Goal: Transaction & Acquisition: Purchase product/service

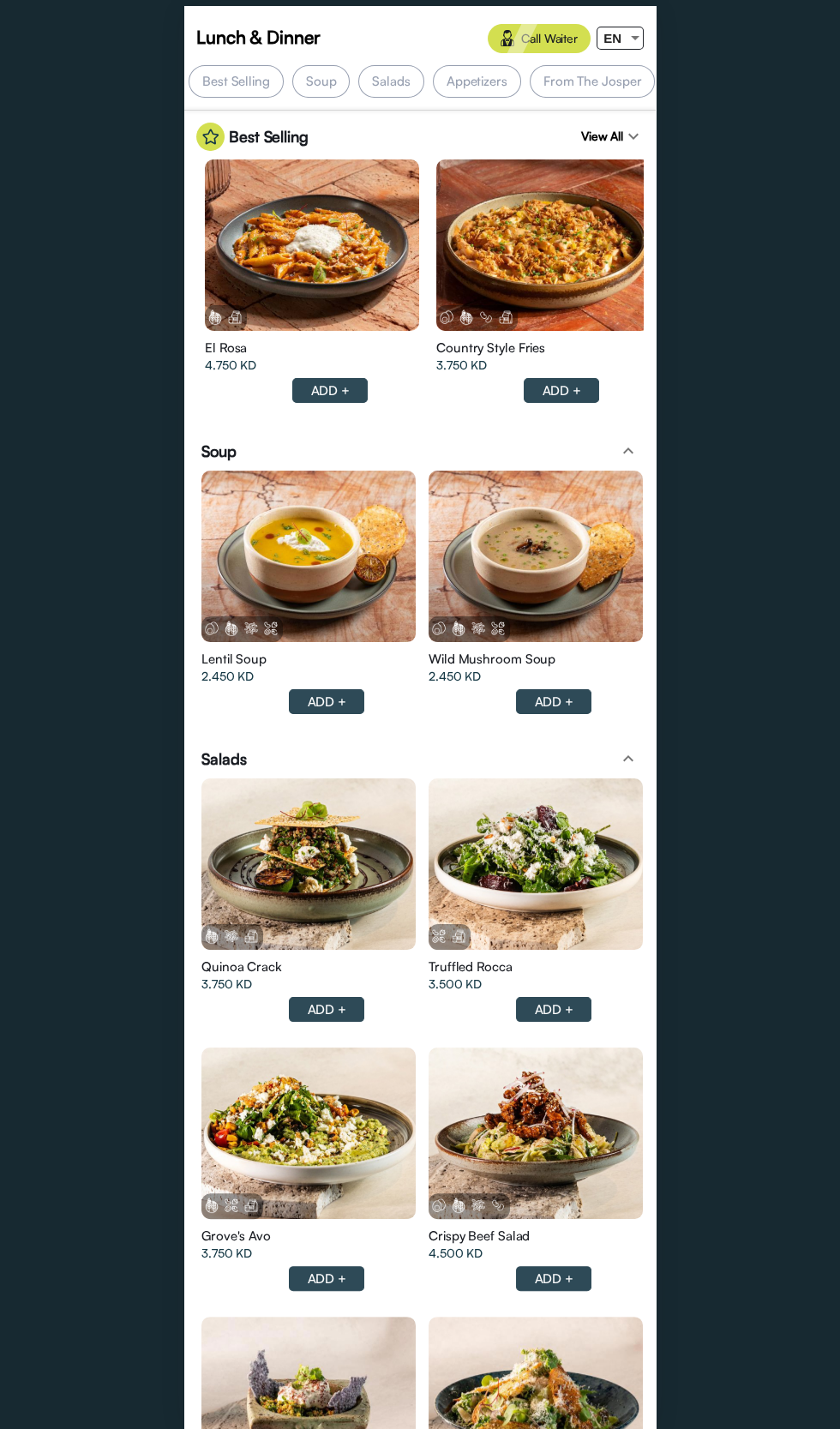
click at [600, 270] on div at bounding box center [543, 245] width 215 height 172
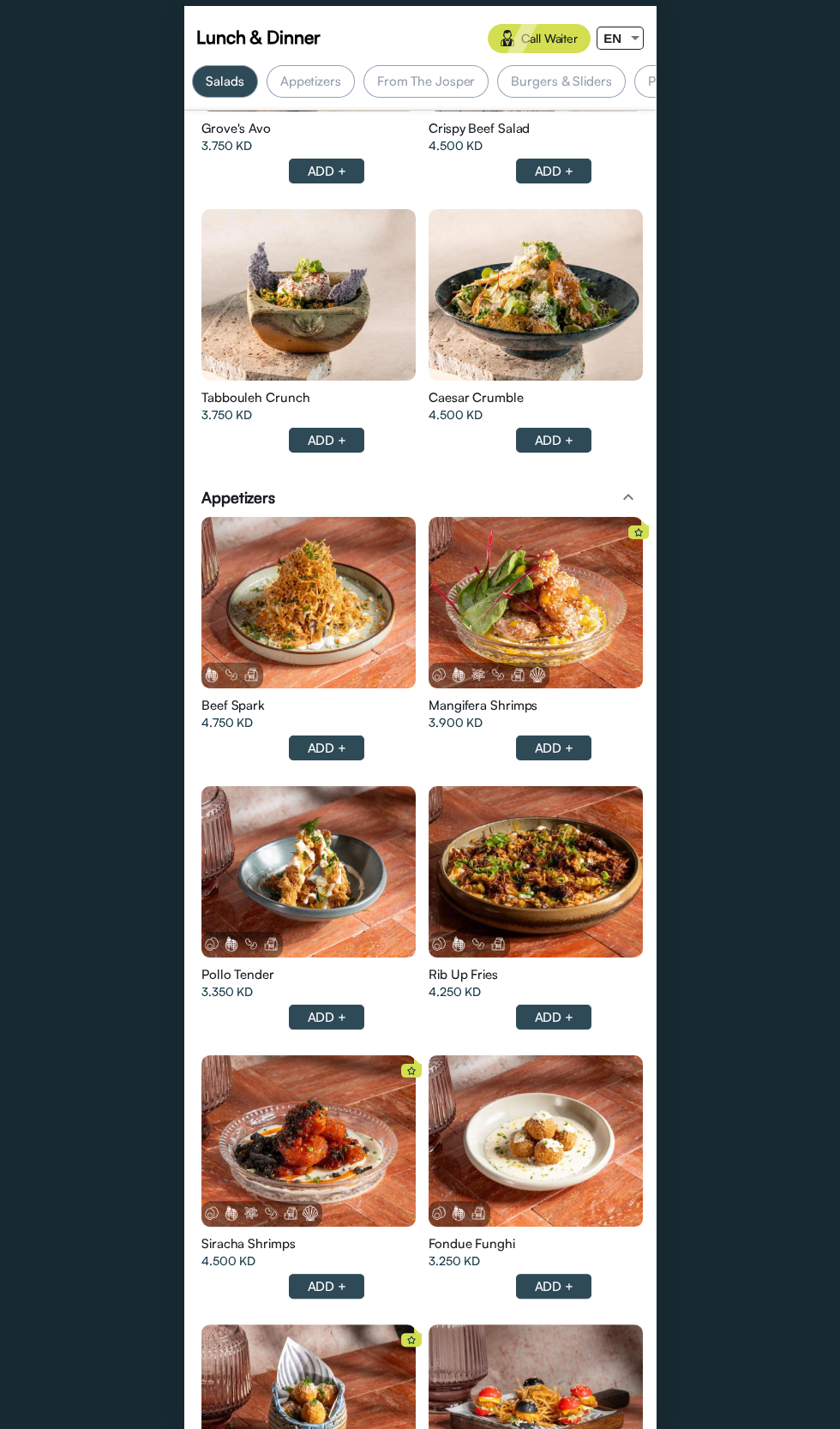
scroll to position [0, 166]
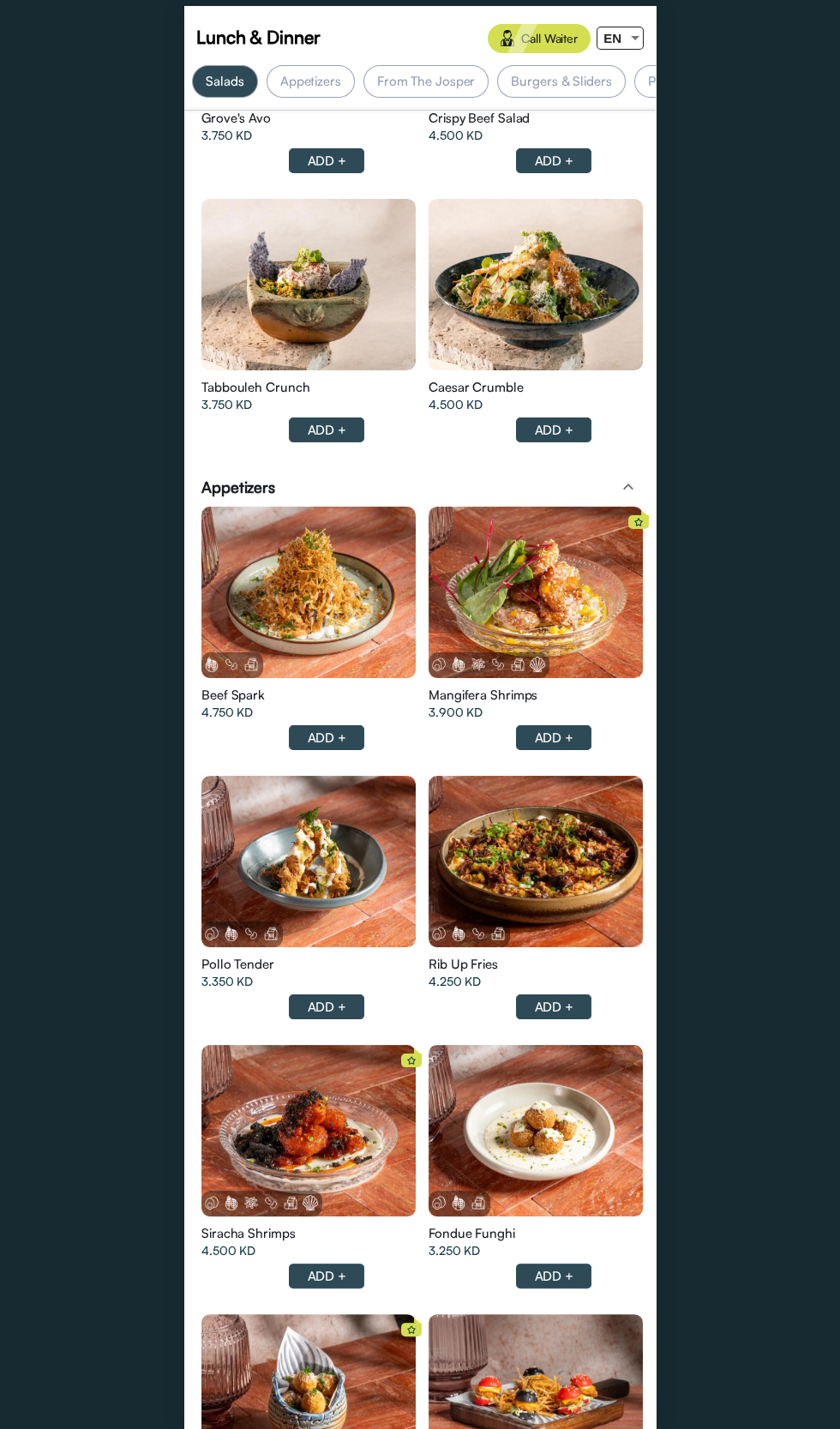
click at [305, 626] on div at bounding box center [309, 592] width 215 height 172
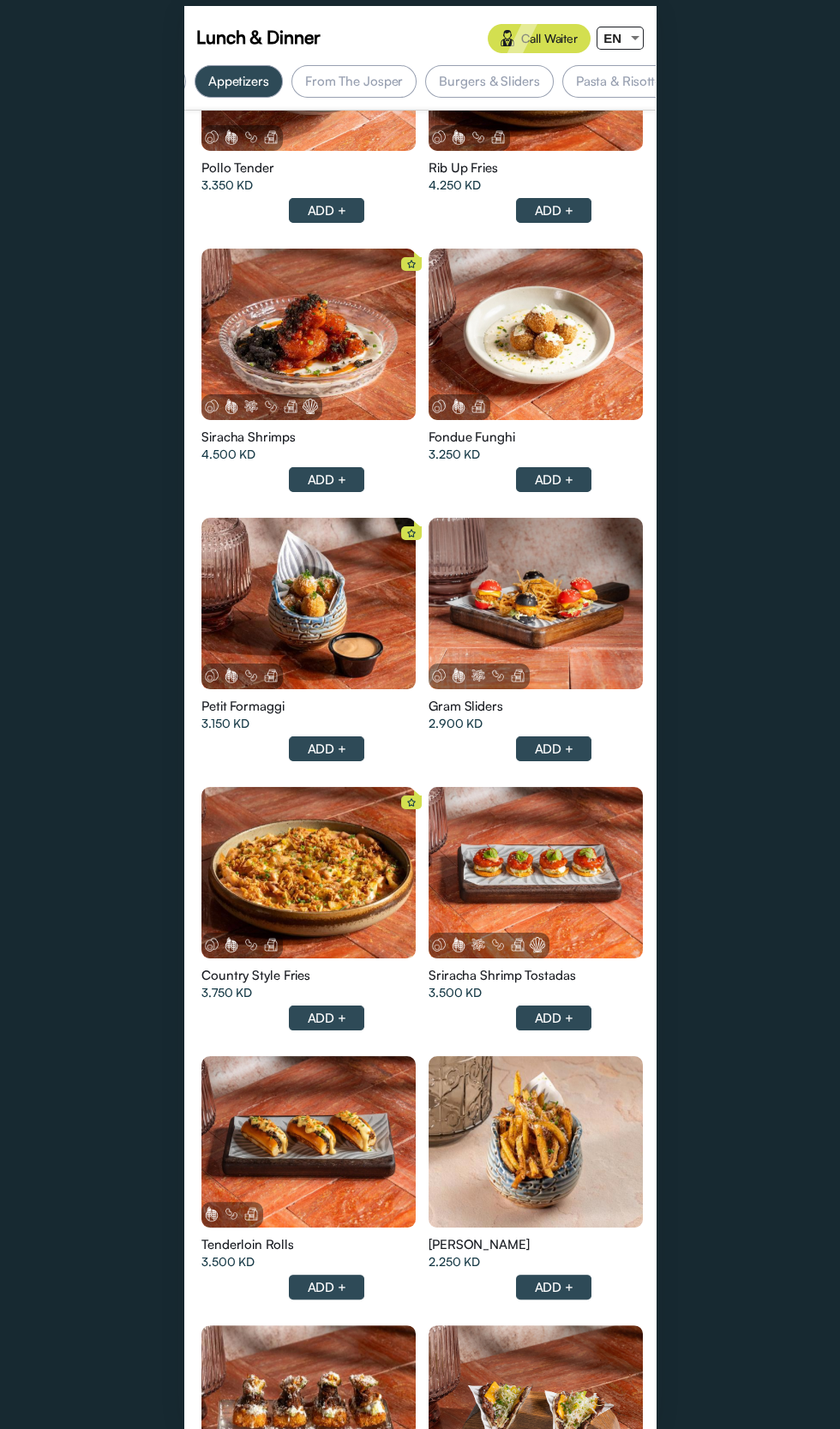
scroll to position [0, 0]
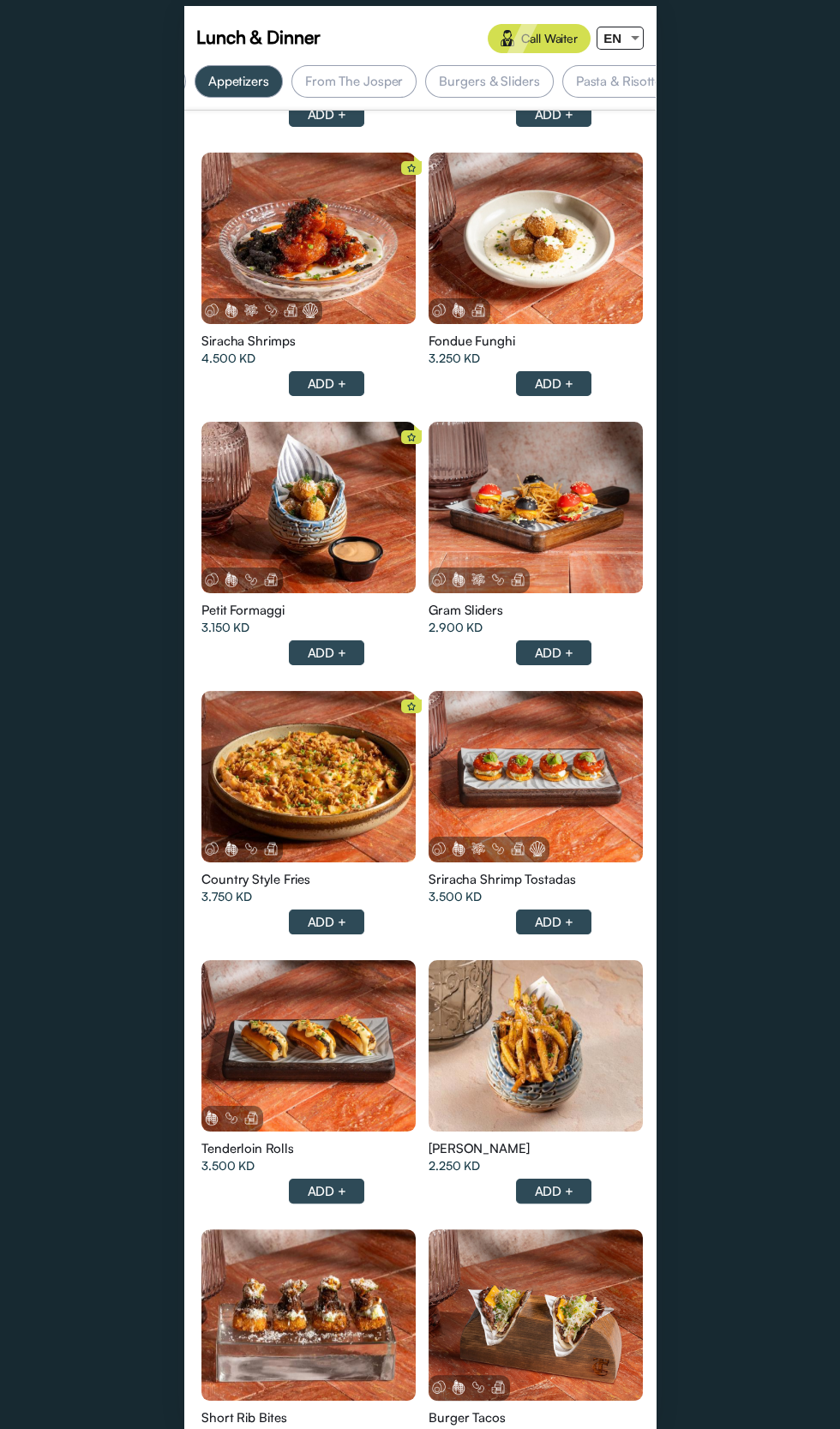
click at [294, 782] on div at bounding box center [309, 777] width 215 height 172
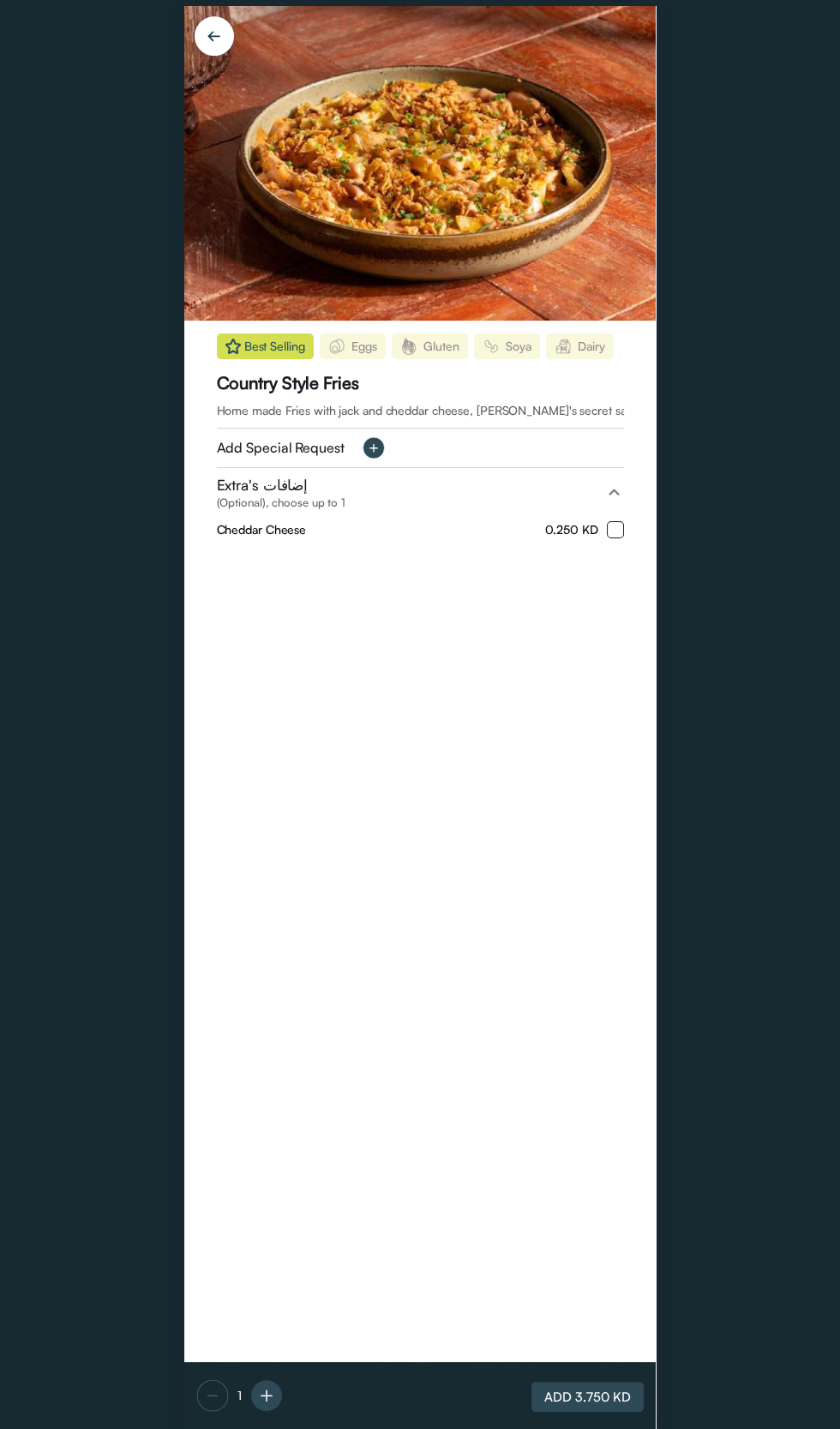
click at [293, 790] on div "Best Selling Eggs [GEOGRAPHIC_DATA] [GEOGRAPHIC_DATA] [GEOGRAPHIC_DATA] Country…" at bounding box center [420, 841] width 471 height 1041
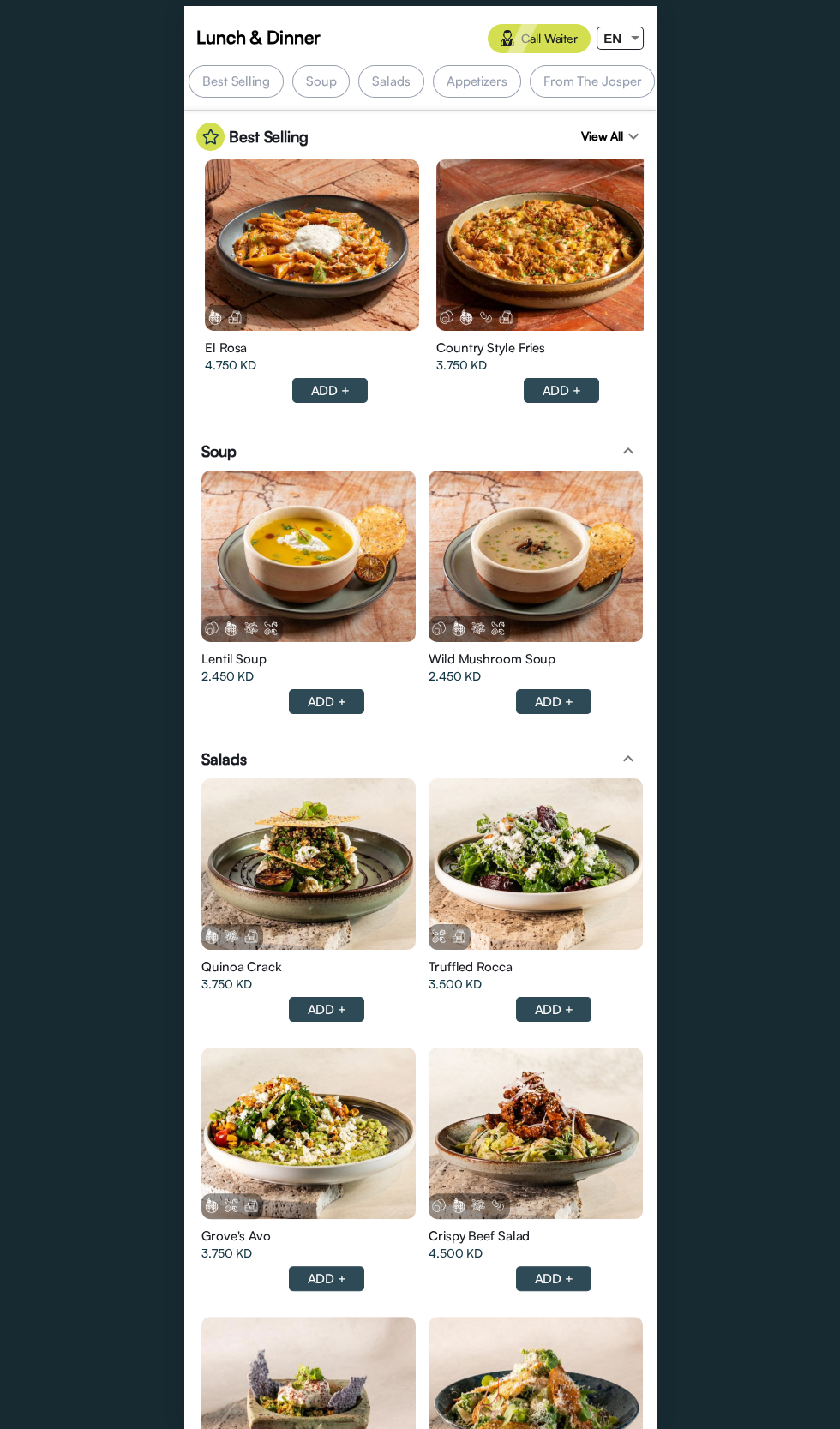
click at [629, 73] on div "From The Josper" at bounding box center [592, 82] width 126 height 33
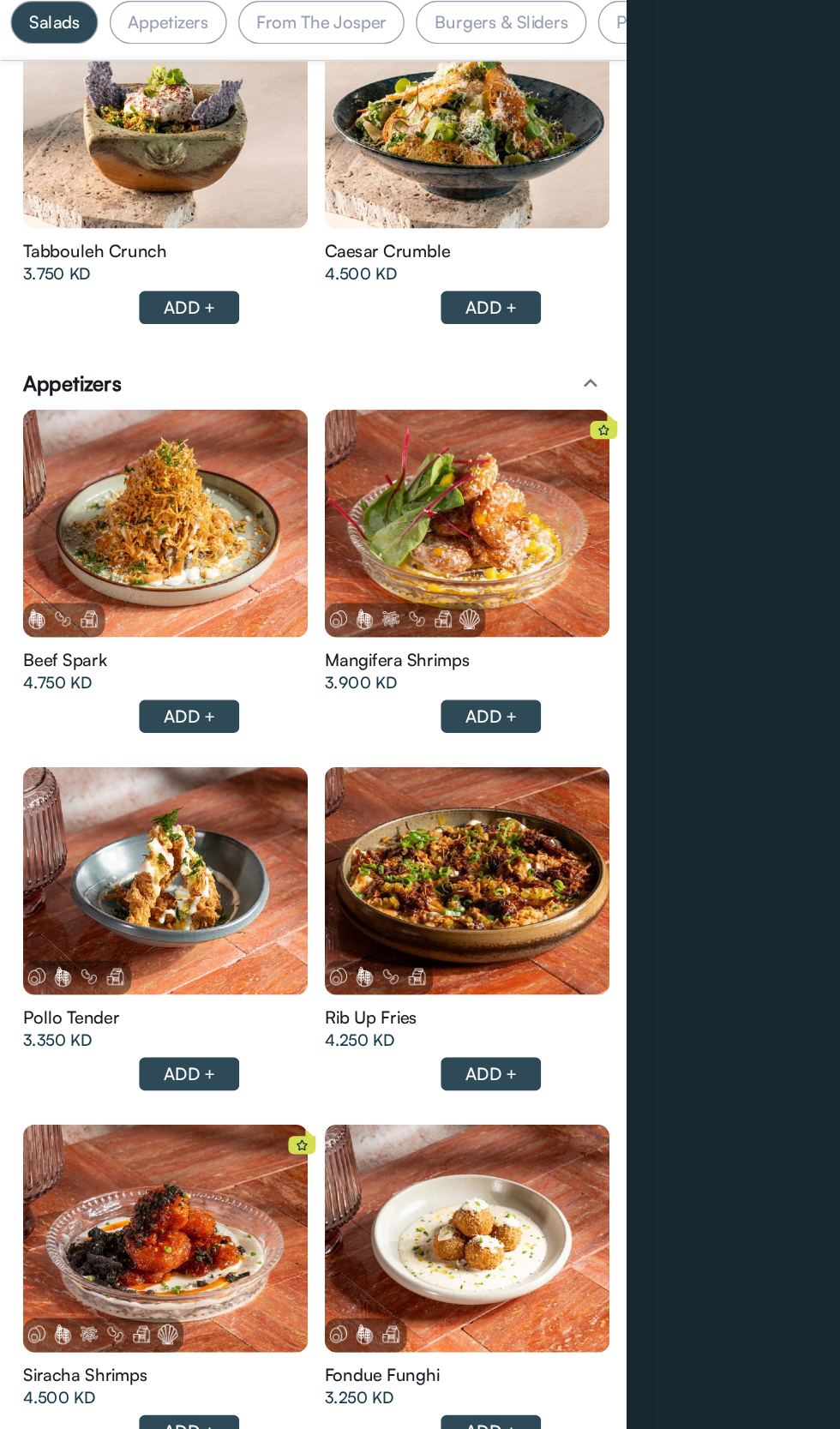
scroll to position [1244, 0]
